Goal: Task Accomplishment & Management: Use online tool/utility

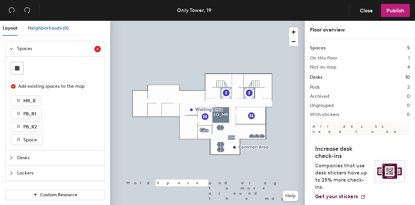
click at [41, 28] on span "Neighborhoods (0)" at bounding box center [48, 28] width 41 height 6
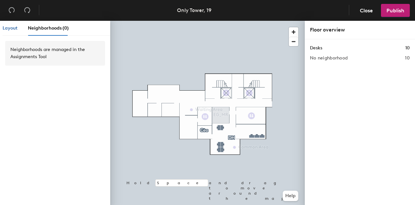
click at [10, 30] on span "Layout" at bounding box center [10, 28] width 15 height 6
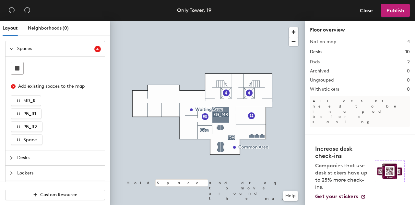
scroll to position [41, 0]
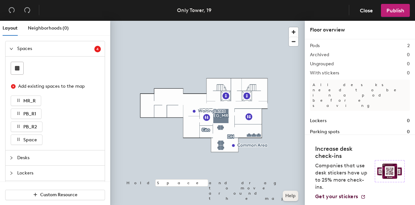
click at [289, 198] on button "Help" at bounding box center [291, 195] width 16 height 10
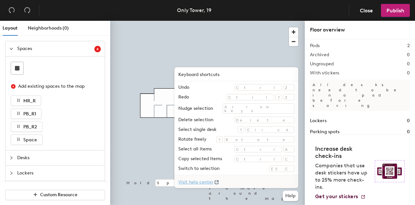
click at [180, 21] on div at bounding box center [207, 21] width 195 height 0
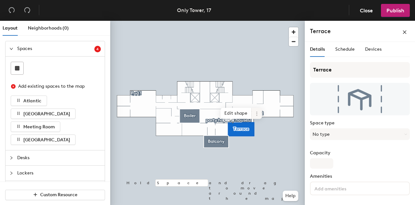
click at [257, 114] on icon at bounding box center [256, 113] width 5 height 5
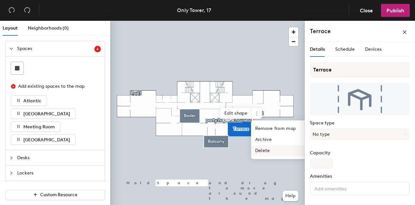
click at [262, 151] on span "Delete" at bounding box center [280, 150] width 58 height 11
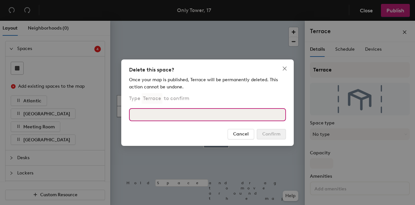
click at [183, 118] on input at bounding box center [207, 114] width 157 height 13
type input "Terrace"
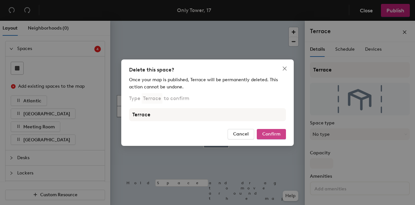
click at [268, 134] on span "Confirm" at bounding box center [271, 134] width 18 height 6
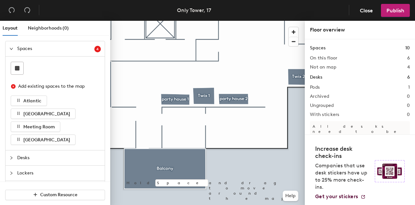
scroll to position [49, 0]
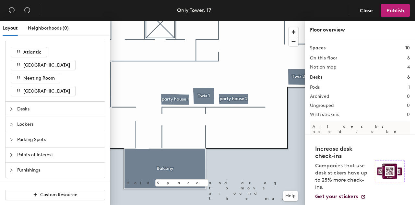
click at [27, 155] on span "Points of Interest" at bounding box center [59, 154] width 84 height 15
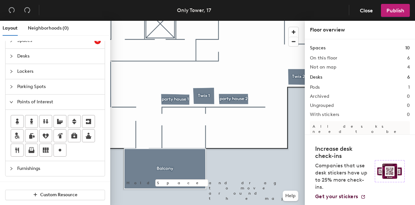
scroll to position [7, 0]
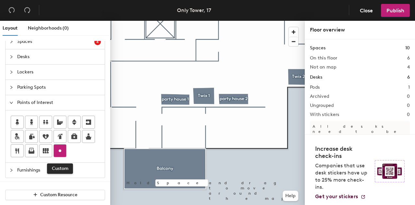
click at [60, 150] on icon at bounding box center [60, 151] width 8 height 8
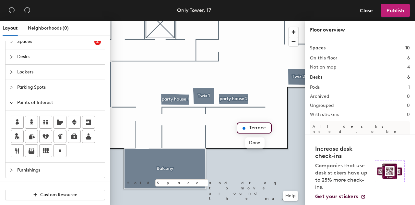
type input "Terrace"
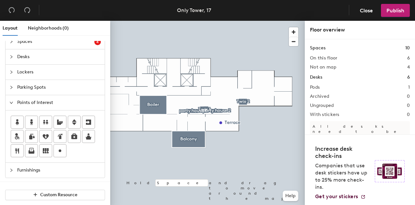
click at [13, 168] on icon "collapsed" at bounding box center [11, 170] width 4 height 4
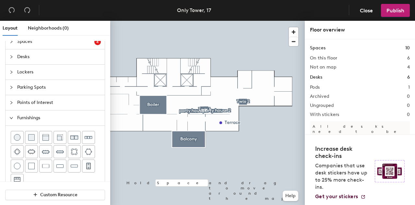
scroll to position [0, 0]
